Goal: Task Accomplishment & Management: Manage account settings

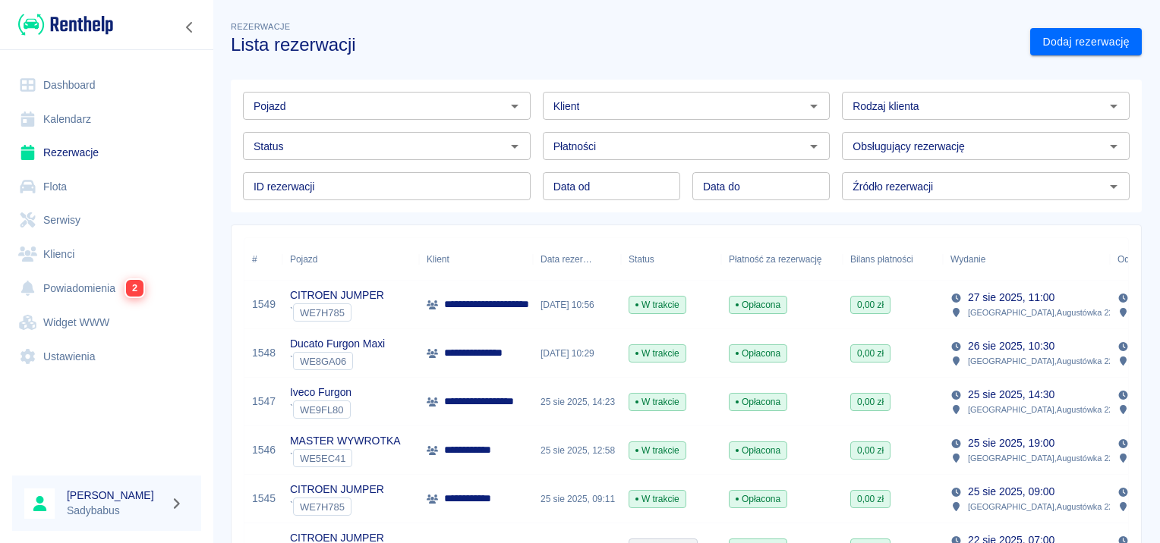
click at [521, 402] on p "**********" at bounding box center [493, 402] width 98 height 16
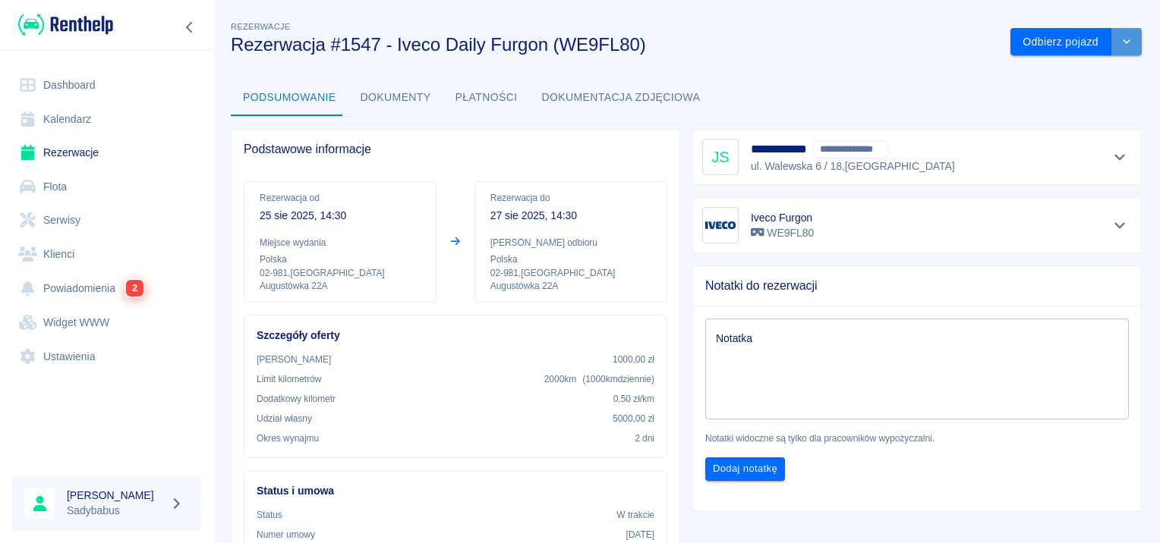
click at [1111, 33] on button "drop-down" at bounding box center [1126, 42] width 30 height 28
click at [1091, 79] on li "Przedłuż rezerwację" at bounding box center [1066, 73] width 119 height 25
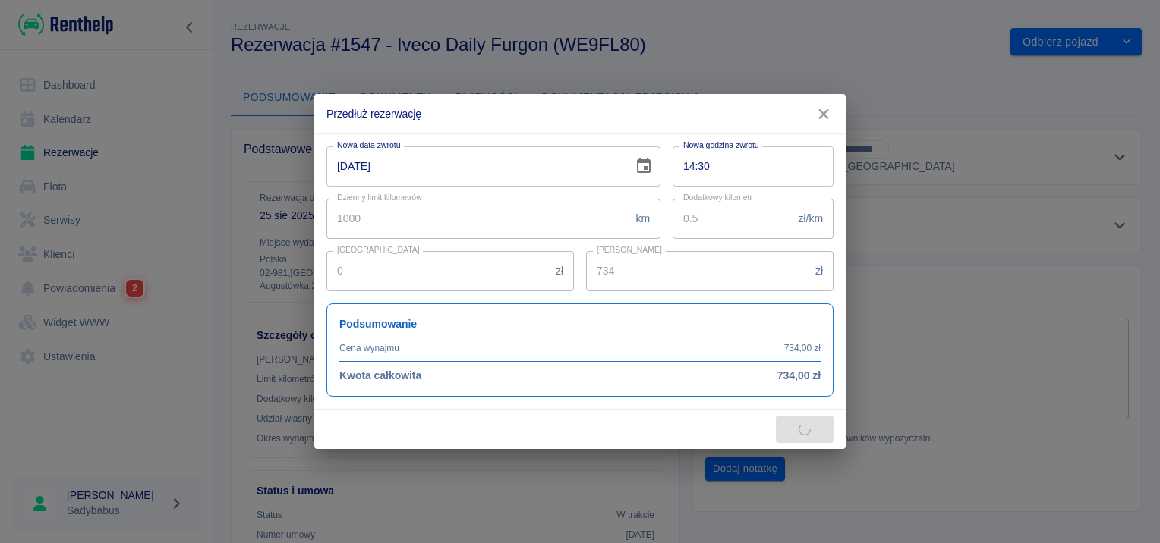
type input "500"
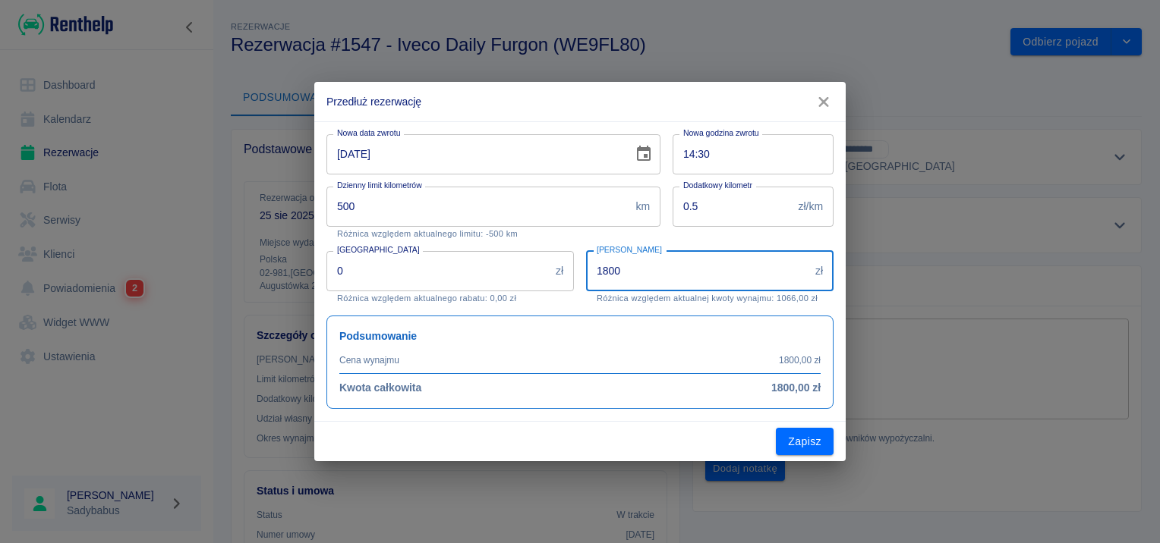
drag, startPoint x: 691, startPoint y: 282, endPoint x: 382, endPoint y: 291, distance: 309.1
click at [382, 291] on div "Nowa data zwrotu [DATE] Nowa data zwrotu Nowa godzina zwrotu 14:30 Nowa godzina…" at bounding box center [573, 265] width 519 height 287
type input "1900"
click at [463, 269] on input "0" at bounding box center [437, 271] width 223 height 40
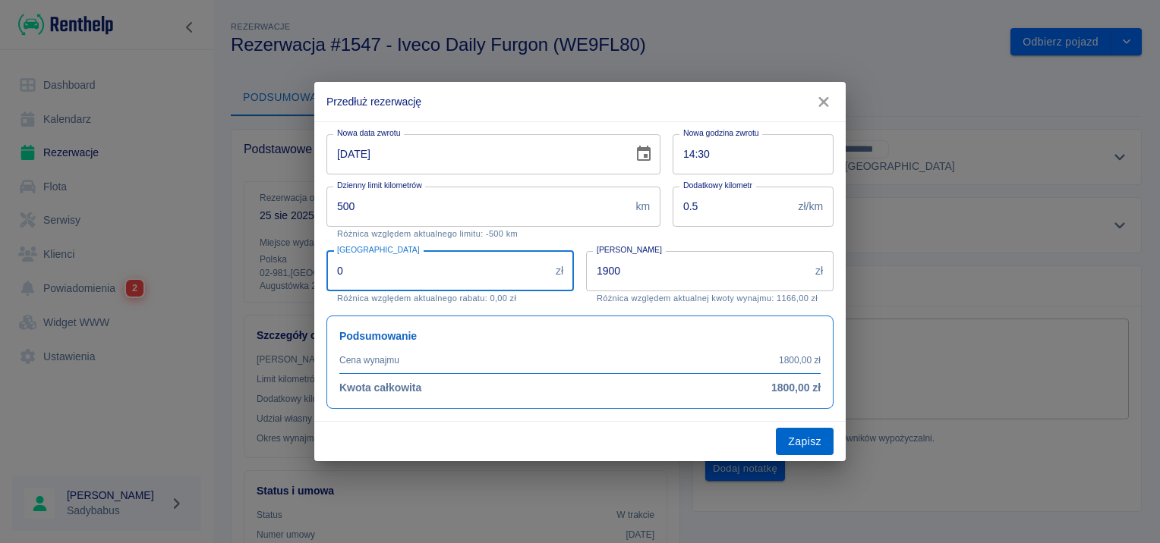
click at [811, 438] on button "Zapisz" at bounding box center [805, 442] width 58 height 28
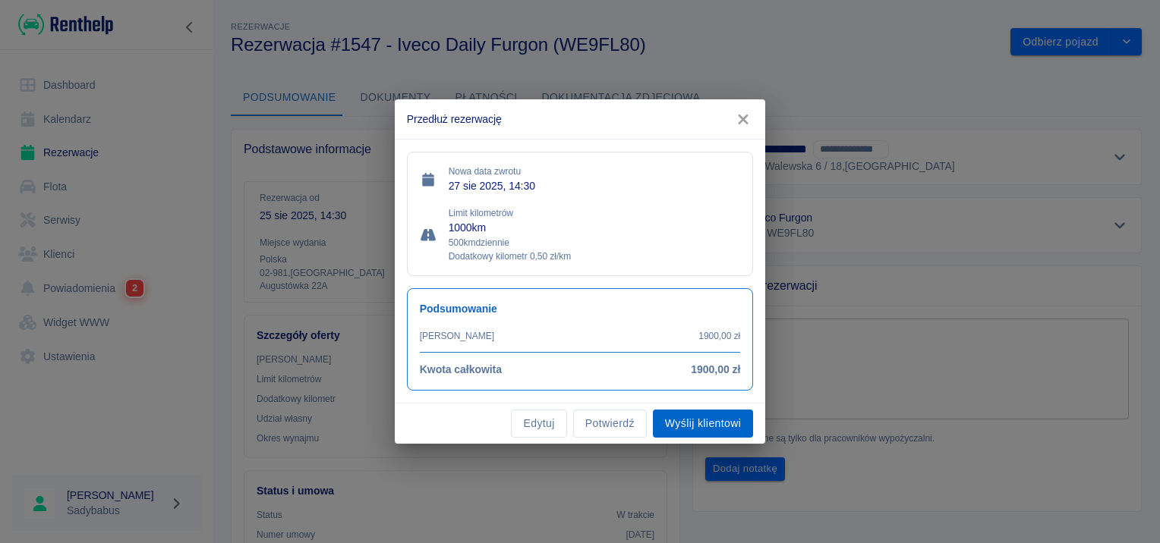
click at [694, 424] on button "Wyślij klientowi" at bounding box center [703, 424] width 100 height 28
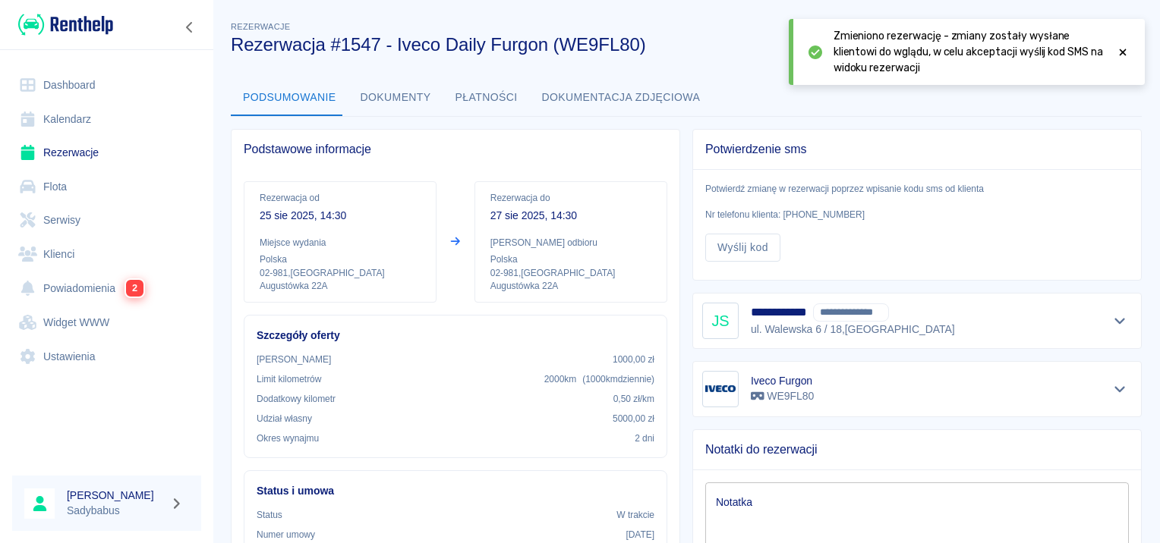
click at [1116, 47] on icon at bounding box center [1123, 52] width 14 height 11
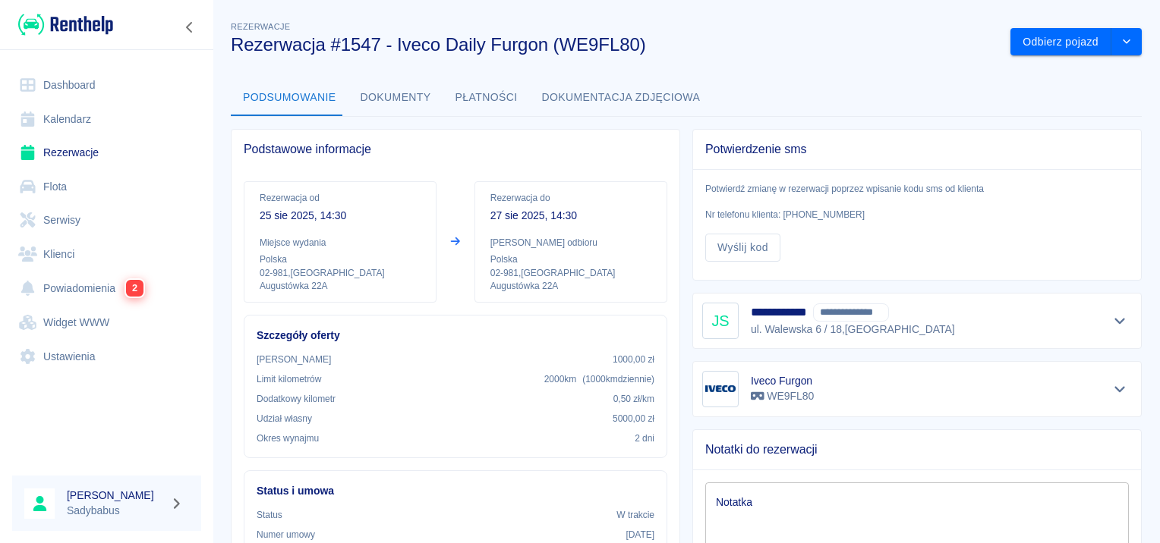
click at [60, 149] on link "Rezerwacje" at bounding box center [106, 153] width 189 height 34
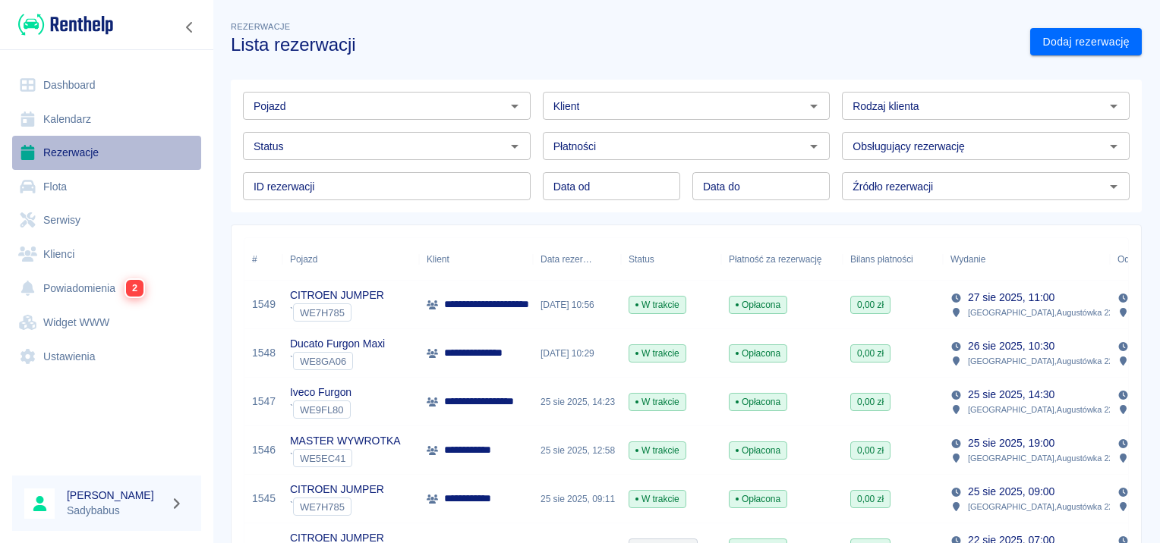
click at [61, 156] on link "Rezerwacje" at bounding box center [106, 153] width 189 height 34
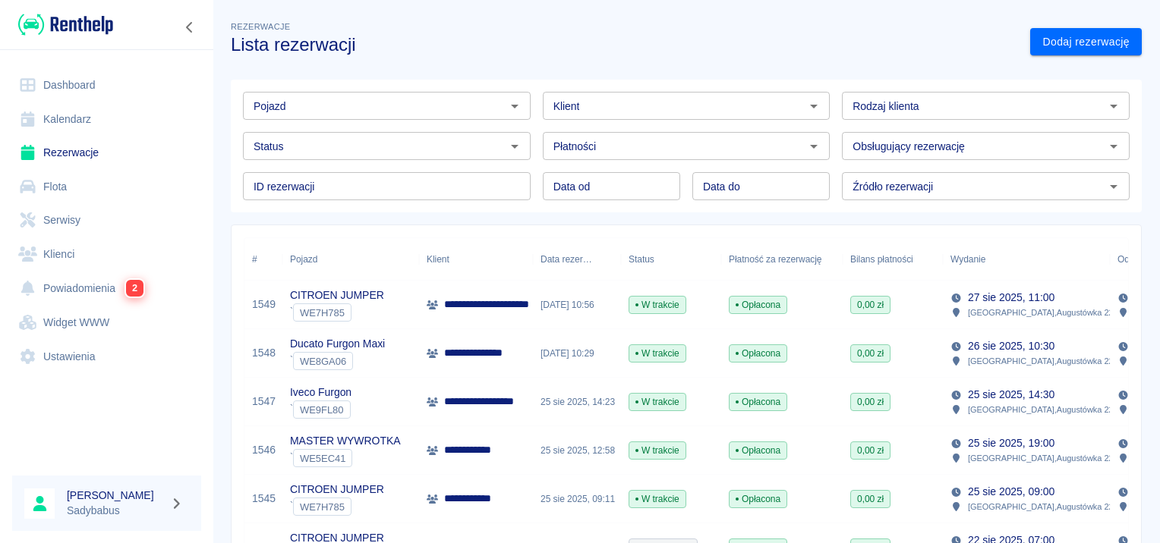
click at [600, 100] on input "Klient" at bounding box center [674, 105] width 254 height 19
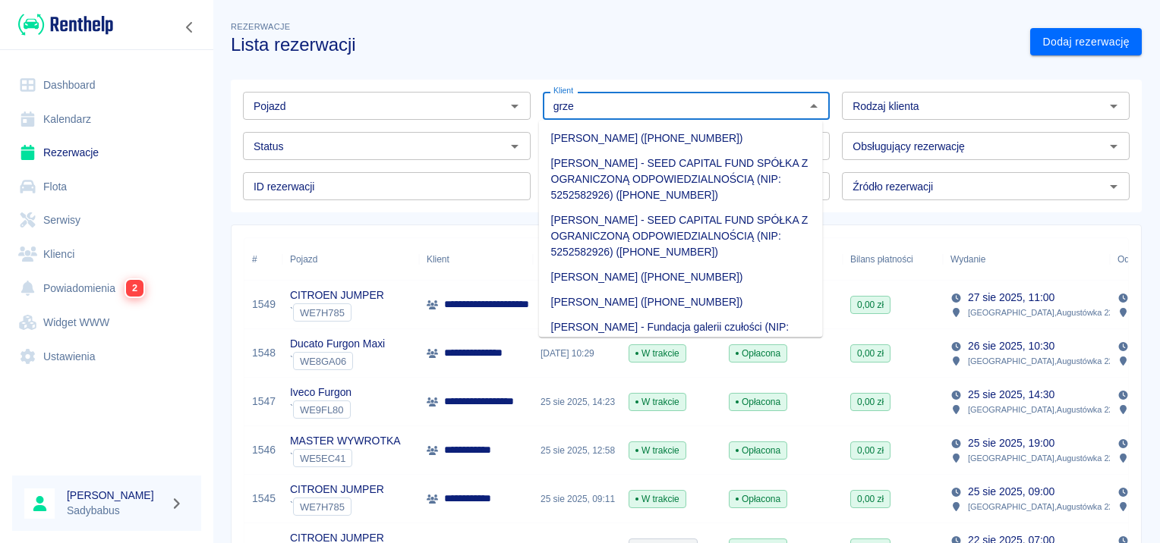
click at [644, 291] on li "[PERSON_NAME] ([PHONE_NUMBER])" at bounding box center [681, 302] width 284 height 25
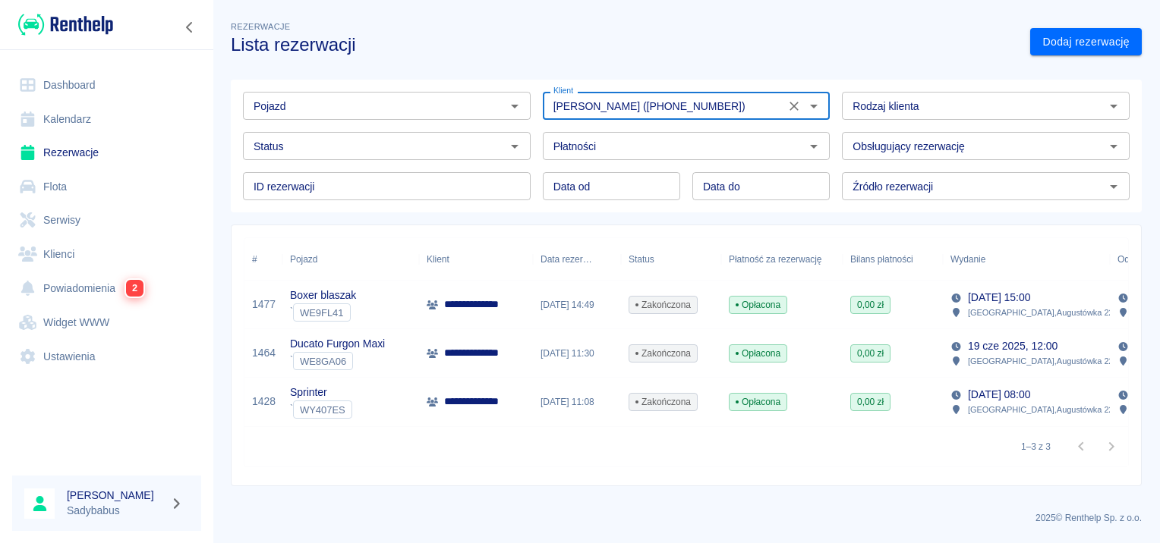
type input "[PERSON_NAME] ([PHONE_NUMBER])"
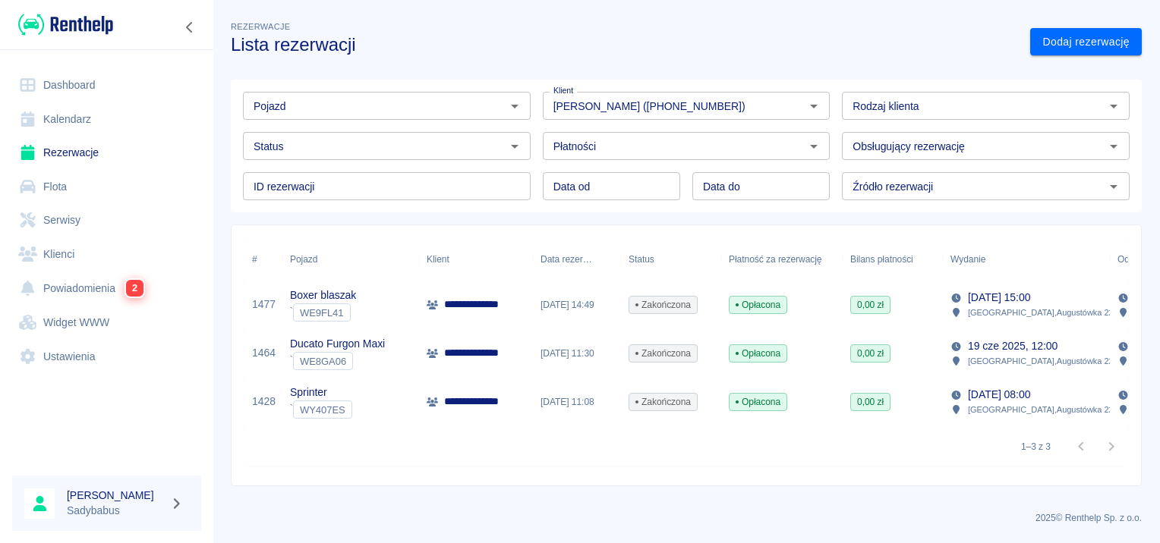
click at [476, 358] on p "**********" at bounding box center [479, 353] width 71 height 16
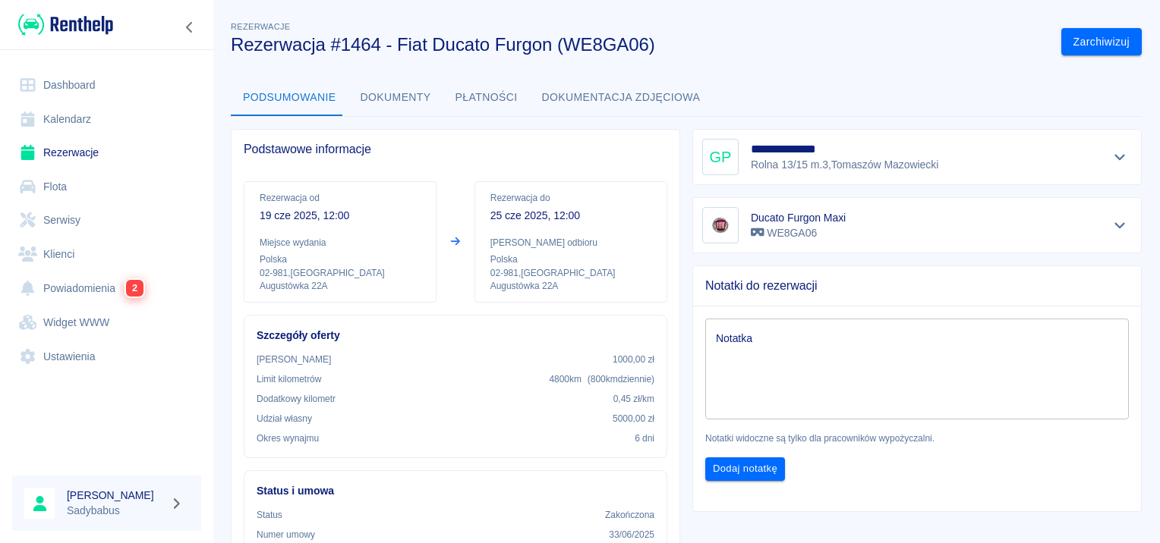
click at [361, 100] on button "Dokumenty" at bounding box center [395, 98] width 95 height 36
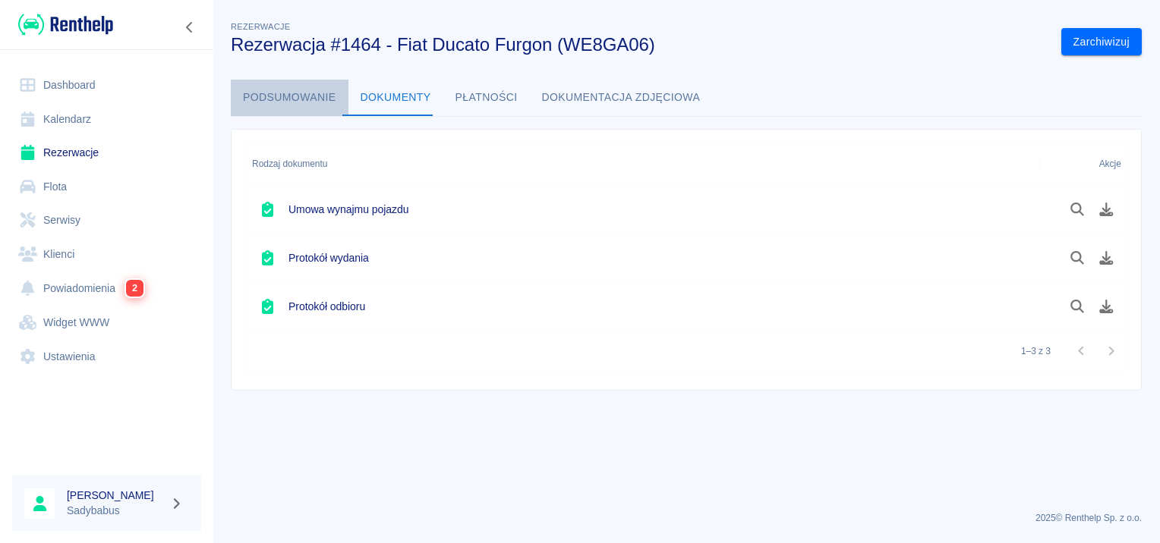
click at [295, 101] on button "Podsumowanie" at bounding box center [290, 98] width 118 height 36
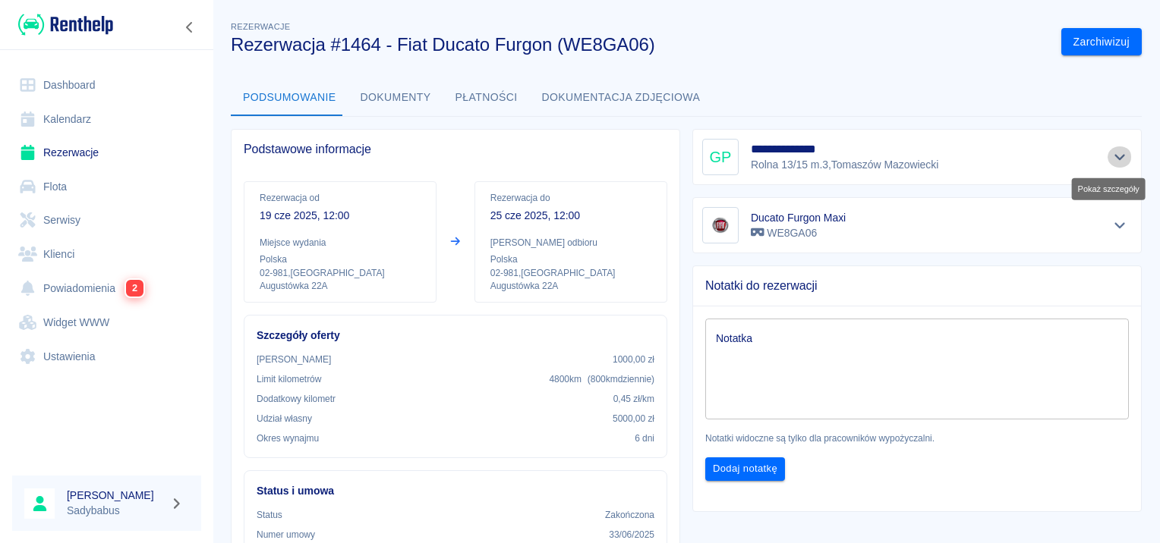
click at [1111, 162] on icon "Pokaż szczegóły" at bounding box center [1119, 157] width 17 height 14
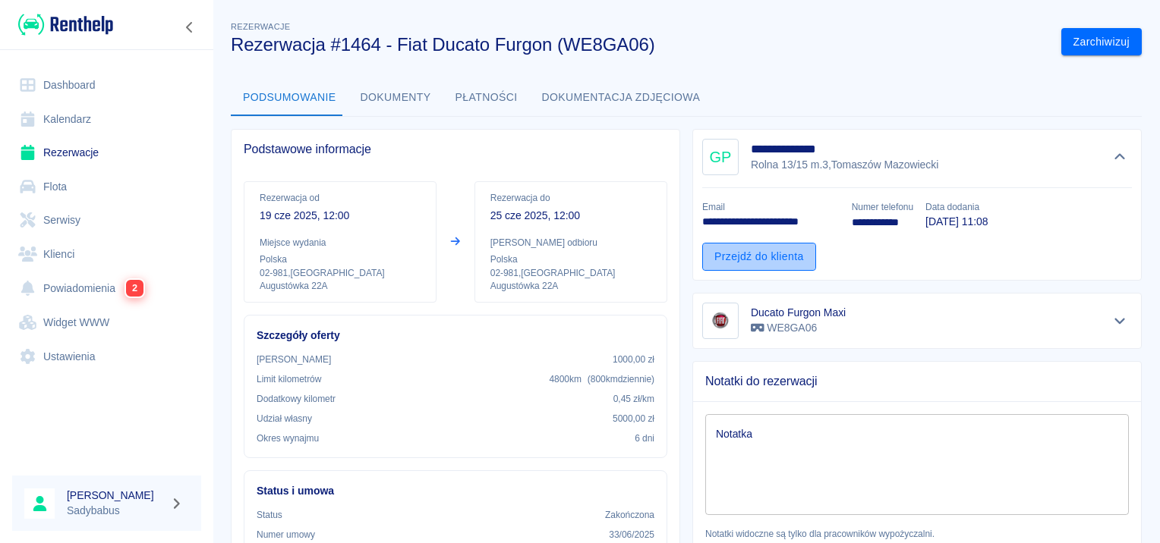
click at [775, 253] on link "Przejdź do klienta" at bounding box center [759, 257] width 114 height 28
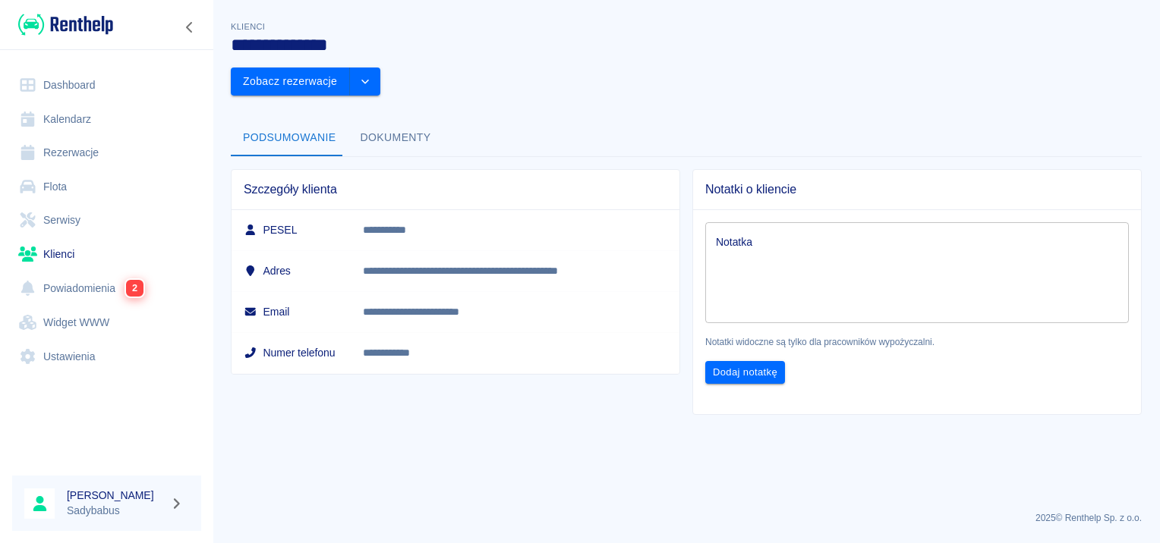
click at [384, 120] on button "Dokumenty" at bounding box center [395, 138] width 95 height 36
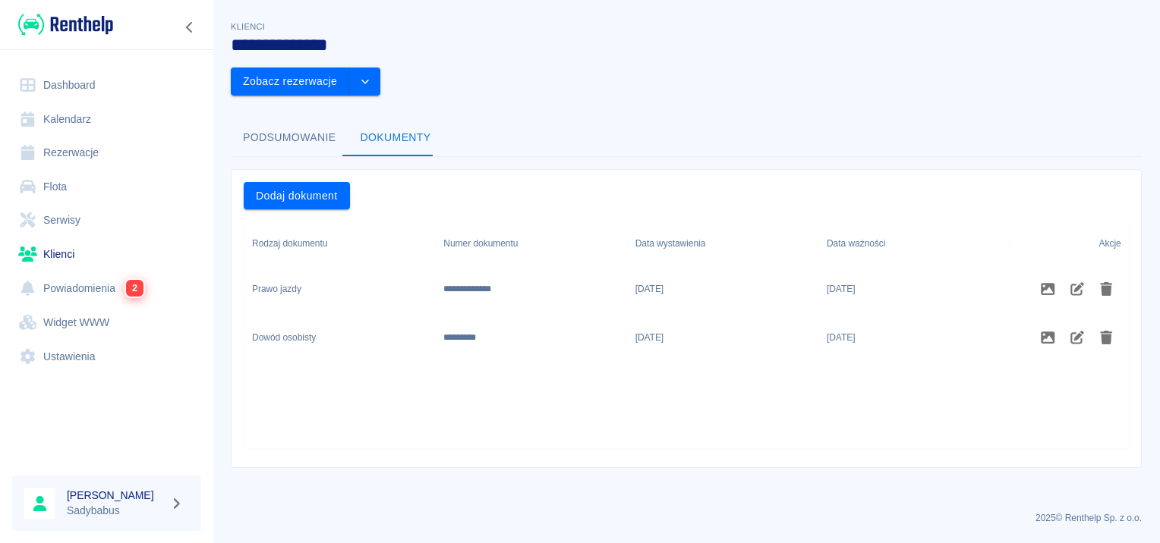
click at [307, 120] on button "Podsumowanie" at bounding box center [290, 138] width 118 height 36
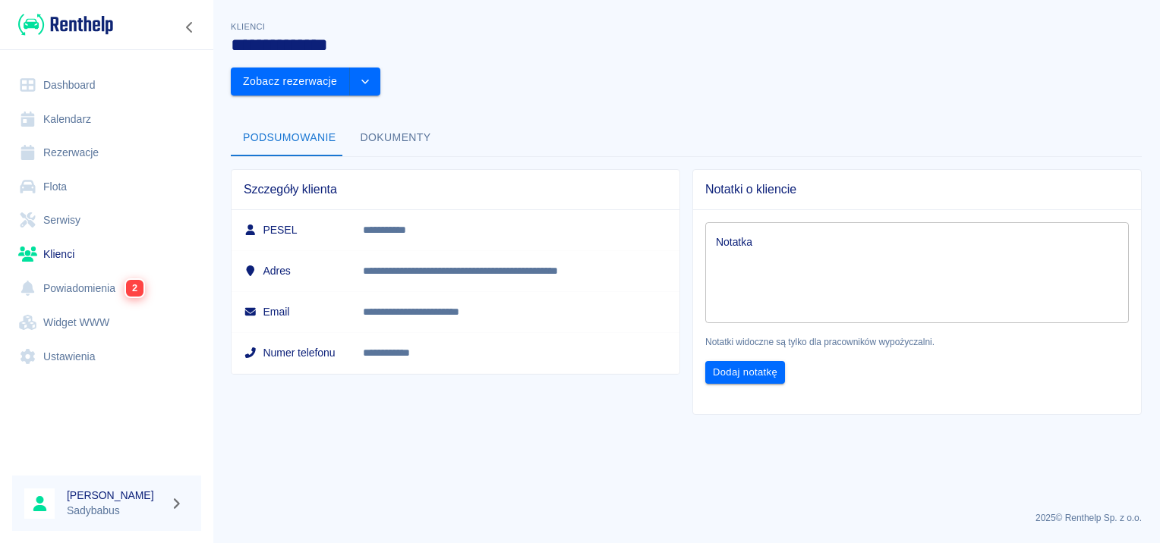
click at [364, 120] on button "Dokumenty" at bounding box center [395, 138] width 95 height 36
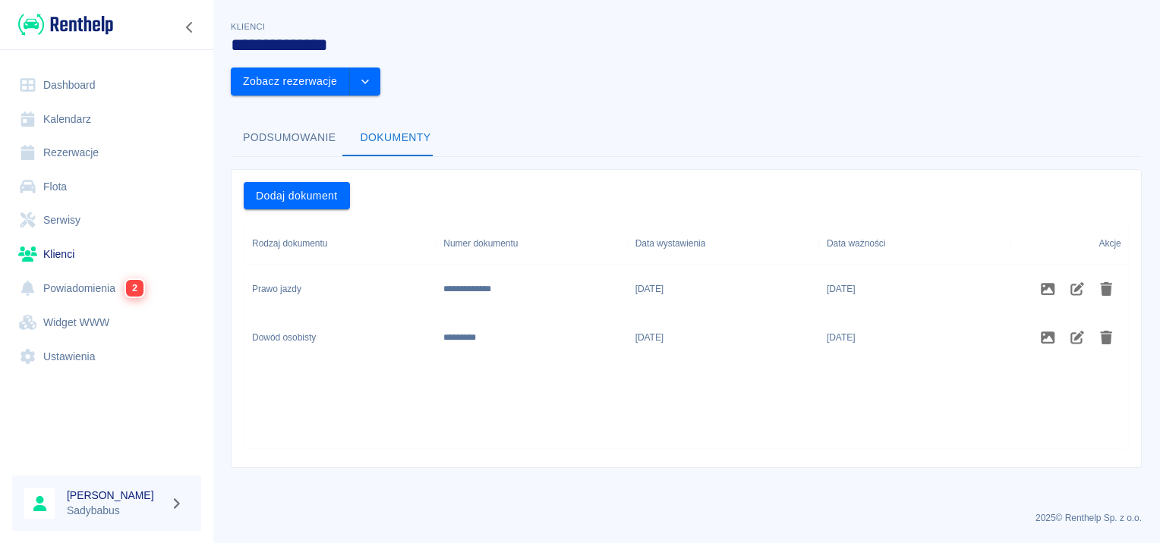
click at [287, 120] on button "Podsumowanie" at bounding box center [290, 138] width 118 height 36
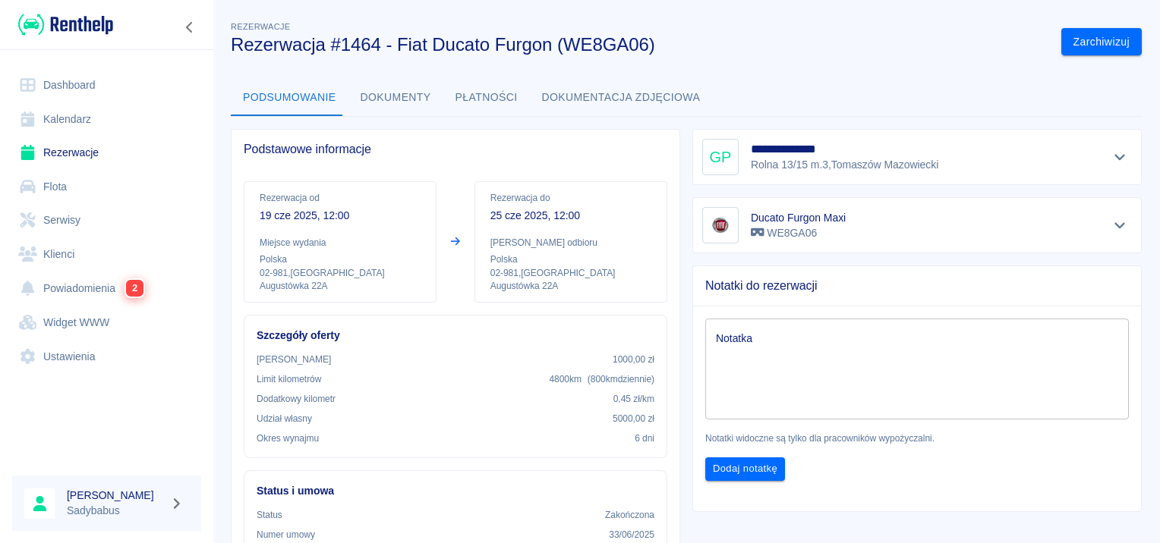
click at [1094, 156] on div "**********" at bounding box center [917, 157] width 430 height 36
click at [1114, 156] on icon "Pokaż szczegóły" at bounding box center [1119, 158] width 11 height 6
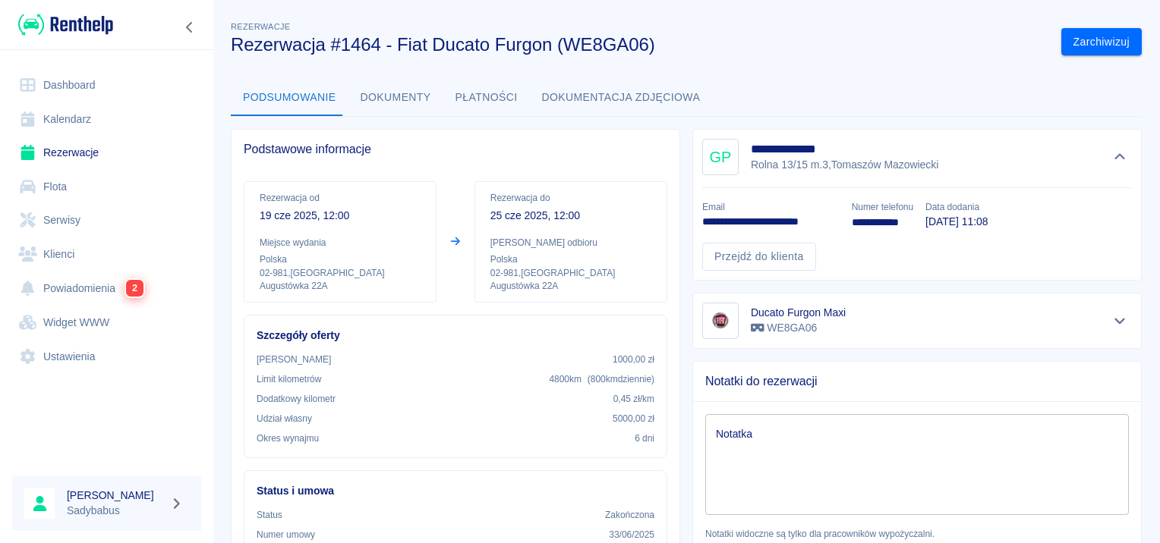
click at [397, 107] on button "Dokumenty" at bounding box center [395, 98] width 95 height 36
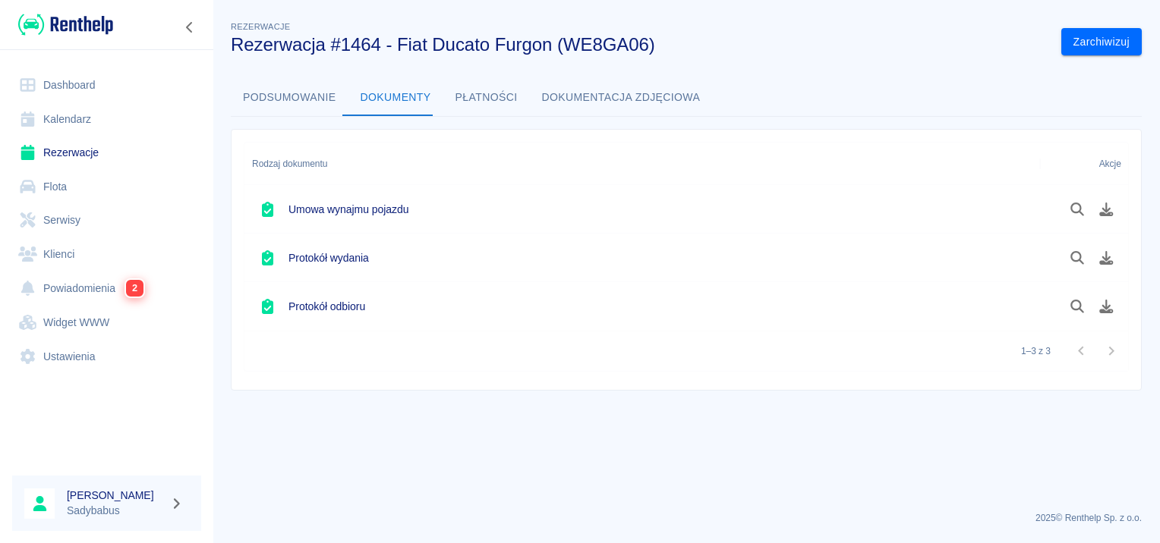
click at [273, 99] on button "Podsumowanie" at bounding box center [290, 98] width 118 height 36
click at [1106, 213] on icon "Pobierz dokument" at bounding box center [1107, 210] width 14 height 14
drag, startPoint x: 27, startPoint y: 137, endPoint x: 39, endPoint y: 140, distance: 12.4
click at [27, 137] on link "Rezerwacje" at bounding box center [106, 153] width 189 height 34
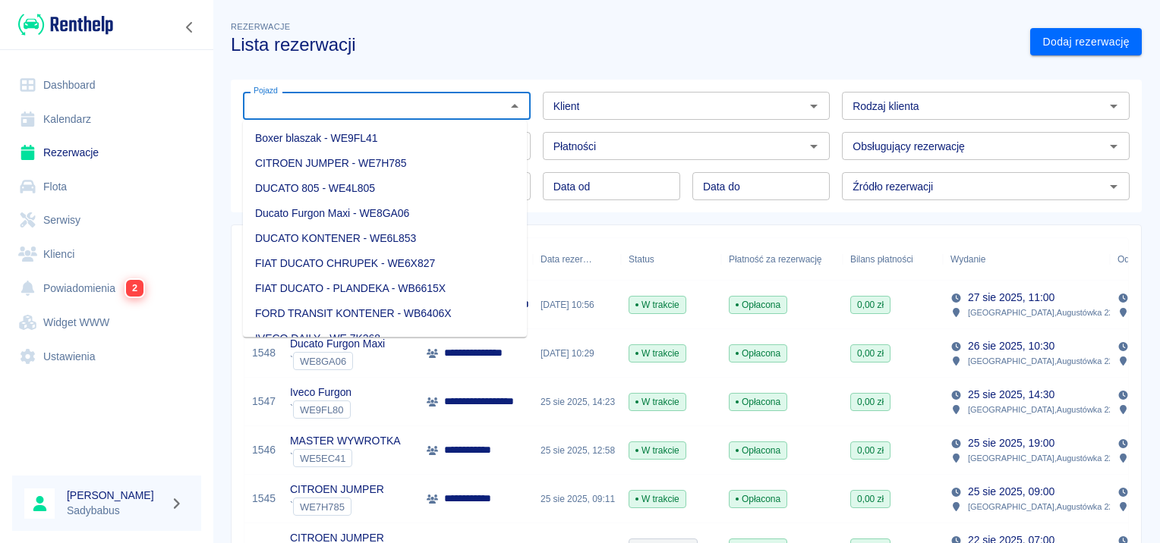
click at [441, 115] on input "Pojazd" at bounding box center [374, 105] width 254 height 19
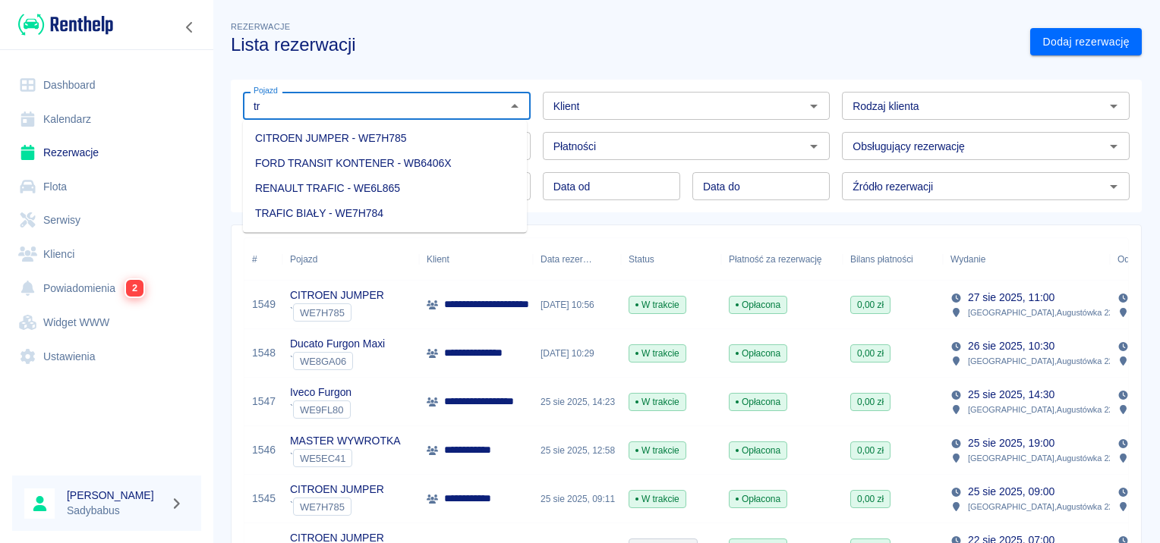
click at [444, 166] on li "FORD TRANSIT KONTENER - WB6406X" at bounding box center [385, 163] width 284 height 25
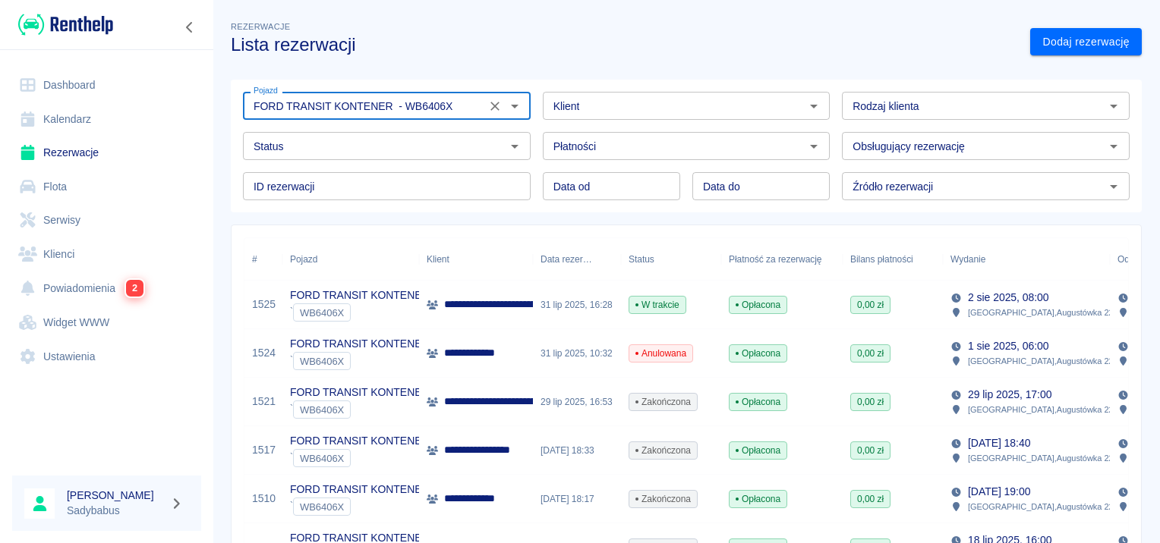
type input "FORD TRANSIT KONTENER - WB6406X"
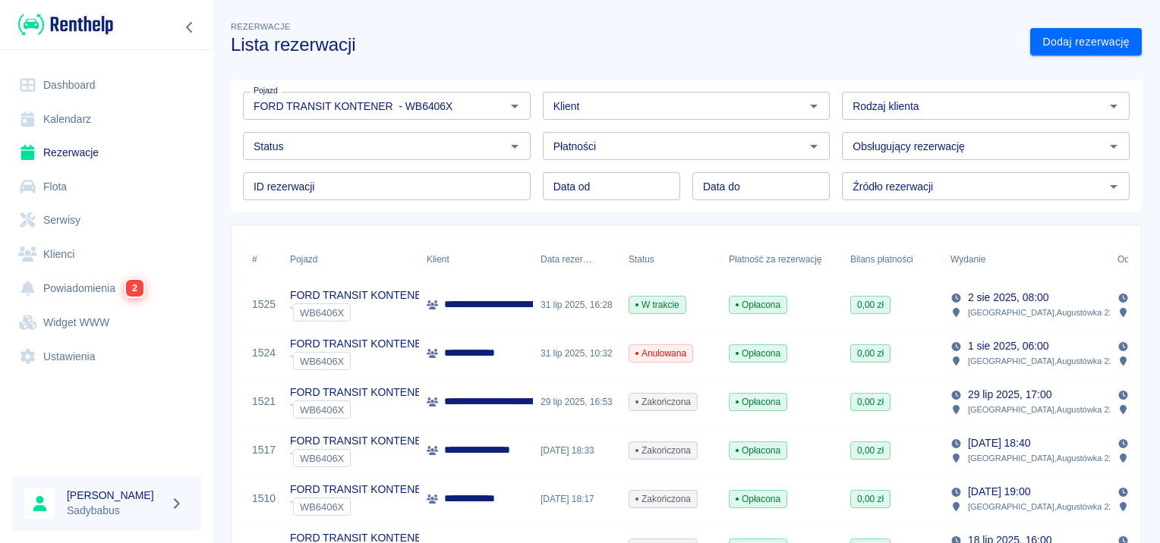
click at [499, 306] on p "**********" at bounding box center [607, 305] width 326 height 16
